Goal: Ask a question

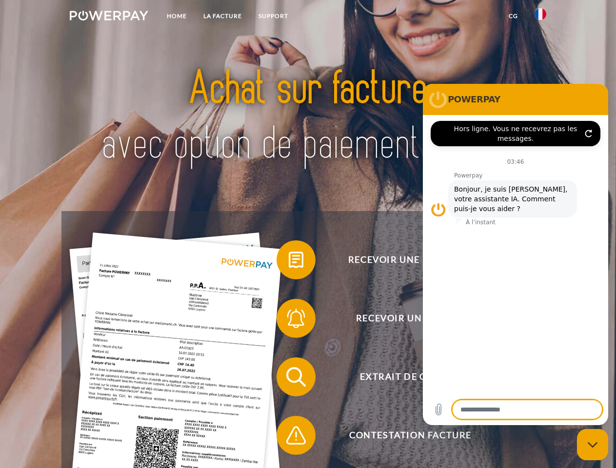
click at [109, 17] on img at bounding box center [109, 16] width 79 height 10
click at [540, 17] on img at bounding box center [541, 14] width 12 height 12
click at [513, 16] on link "CG" at bounding box center [513, 16] width 26 height 18
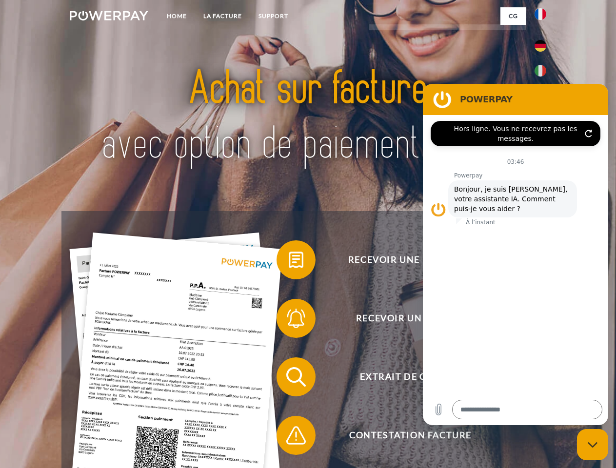
click at [289, 262] on span at bounding box center [281, 260] width 49 height 49
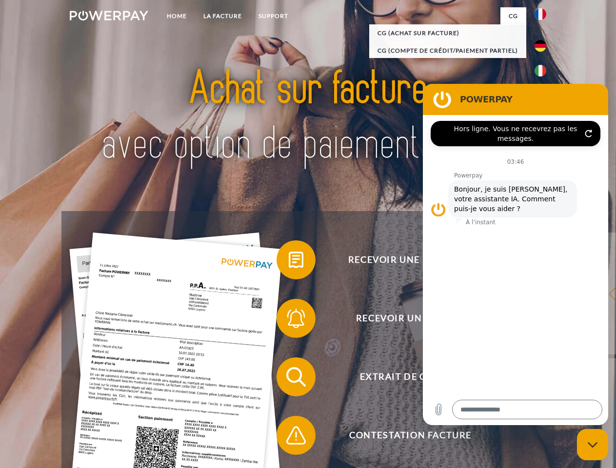
click at [289, 320] on div "Recevoir une facture ? Recevoir un rappel? Extrait de compte retour" at bounding box center [307, 406] width 493 height 390
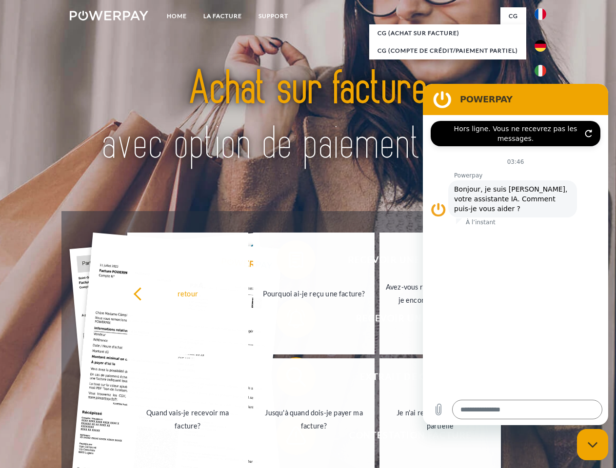
click at [289, 379] on link "Jusqu'à quand dois-je payer ma facture?" at bounding box center [313, 420] width 121 height 122
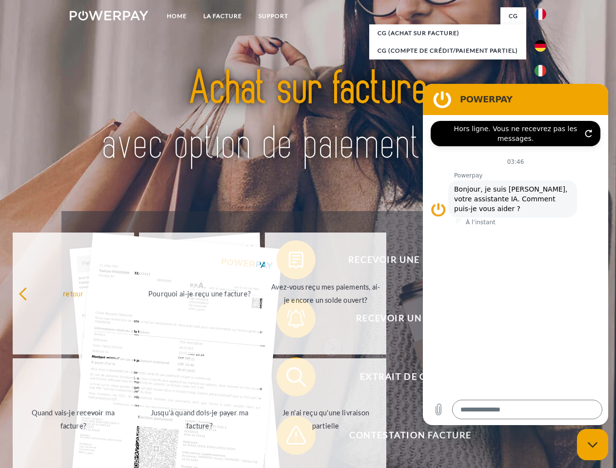
click at [289, 438] on span at bounding box center [281, 435] width 49 height 49
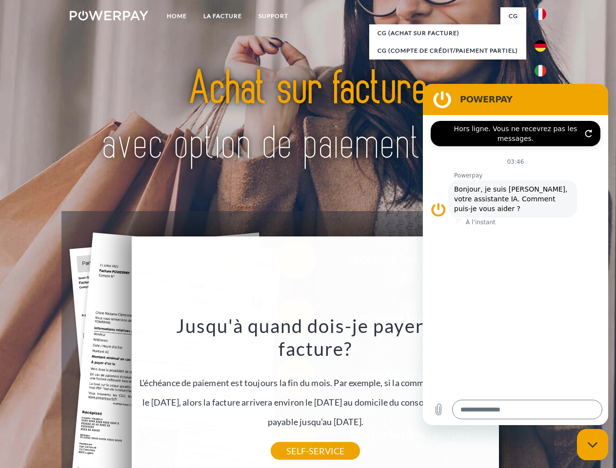
click at [593, 445] on icon "Fermer la fenêtre de messagerie" at bounding box center [593, 445] width 10 height 6
type textarea "*"
